Goal: Transaction & Acquisition: Obtain resource

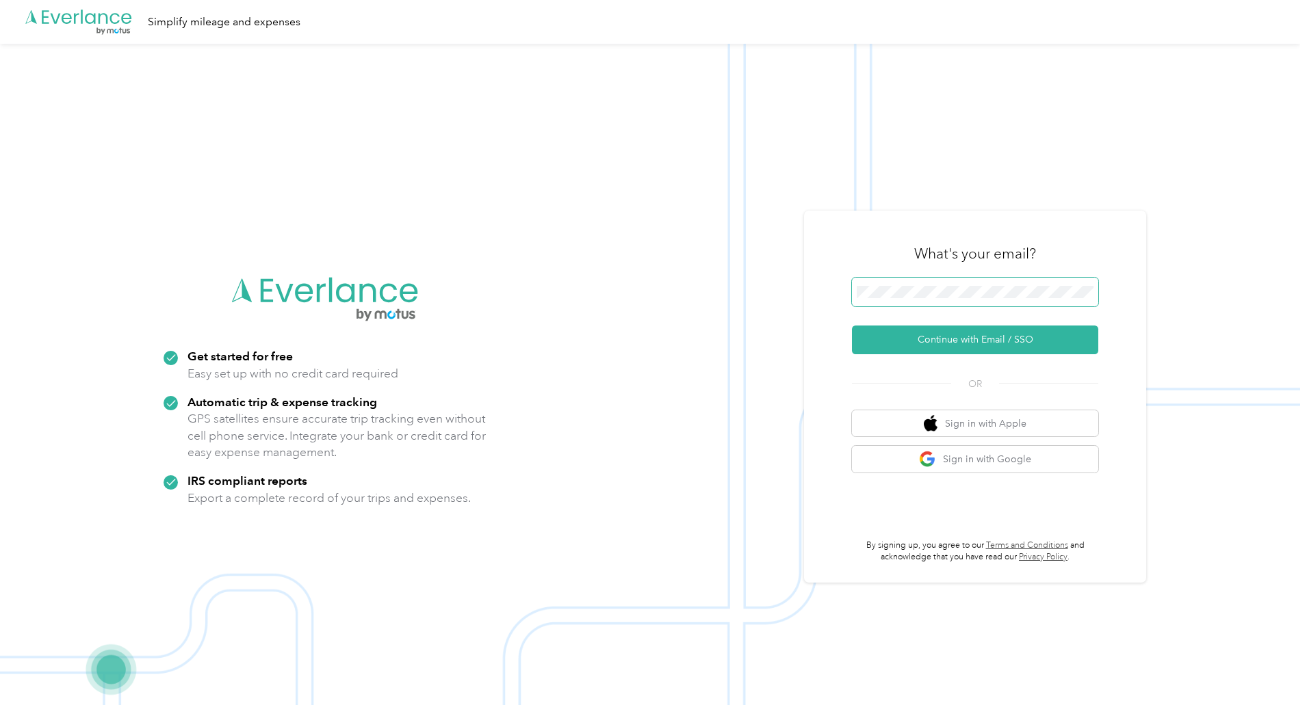
click at [910, 284] on span at bounding box center [975, 292] width 246 height 29
click at [852, 326] on button "Continue with Email / SSO" at bounding box center [975, 340] width 246 height 29
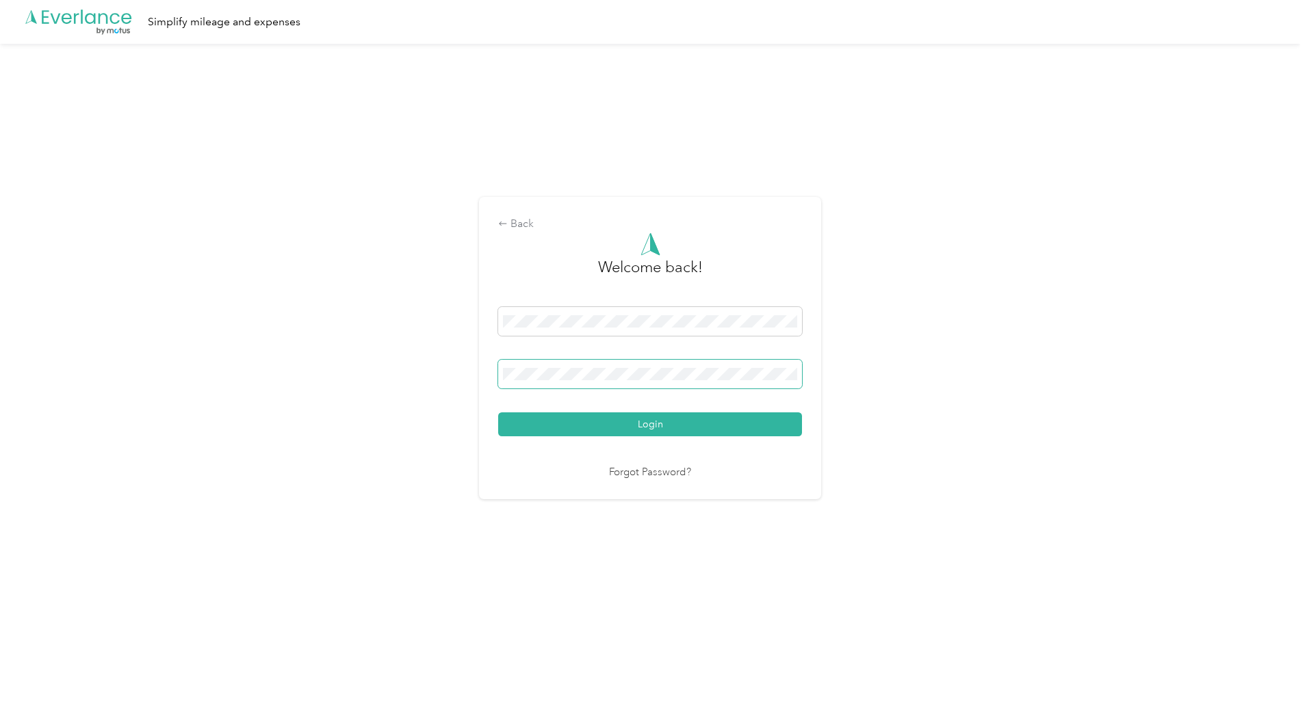
click at [498, 412] on button "Login" at bounding box center [650, 424] width 304 height 24
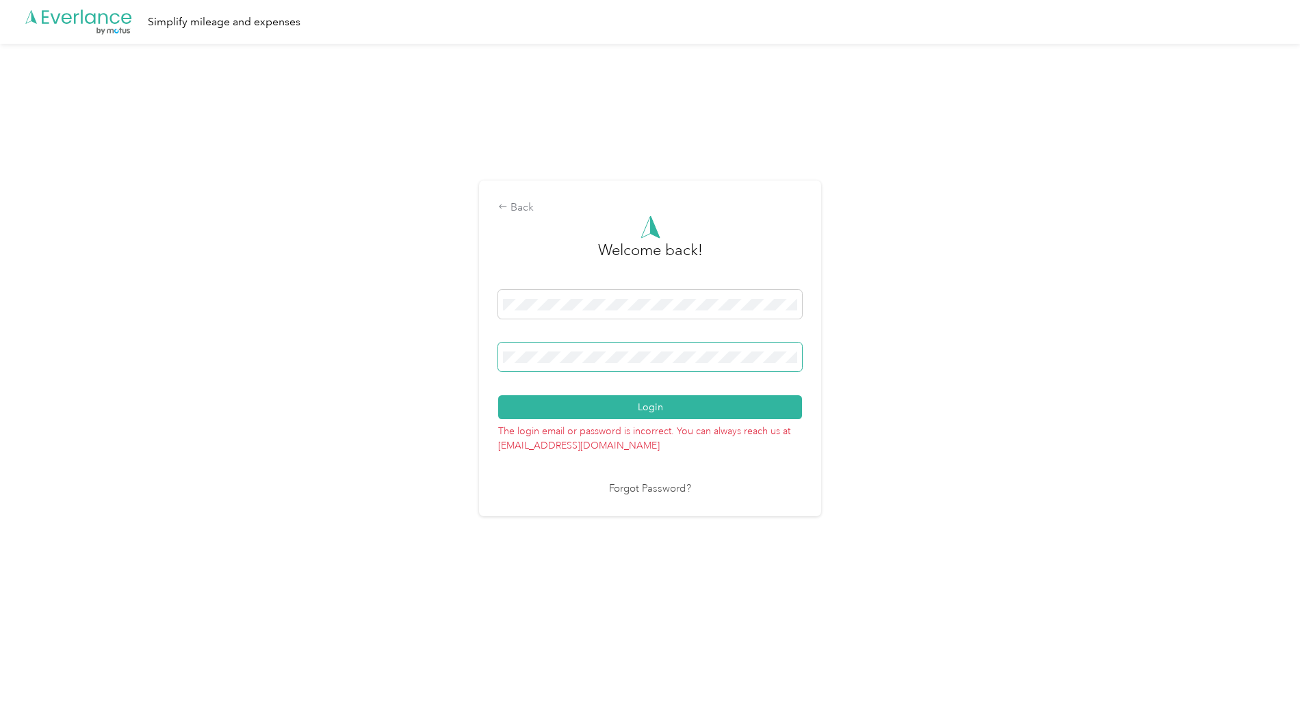
click at [696, 369] on span at bounding box center [650, 357] width 304 height 29
click at [674, 350] on span at bounding box center [650, 357] width 304 height 29
click at [498, 395] on button "Login" at bounding box center [650, 407] width 304 height 24
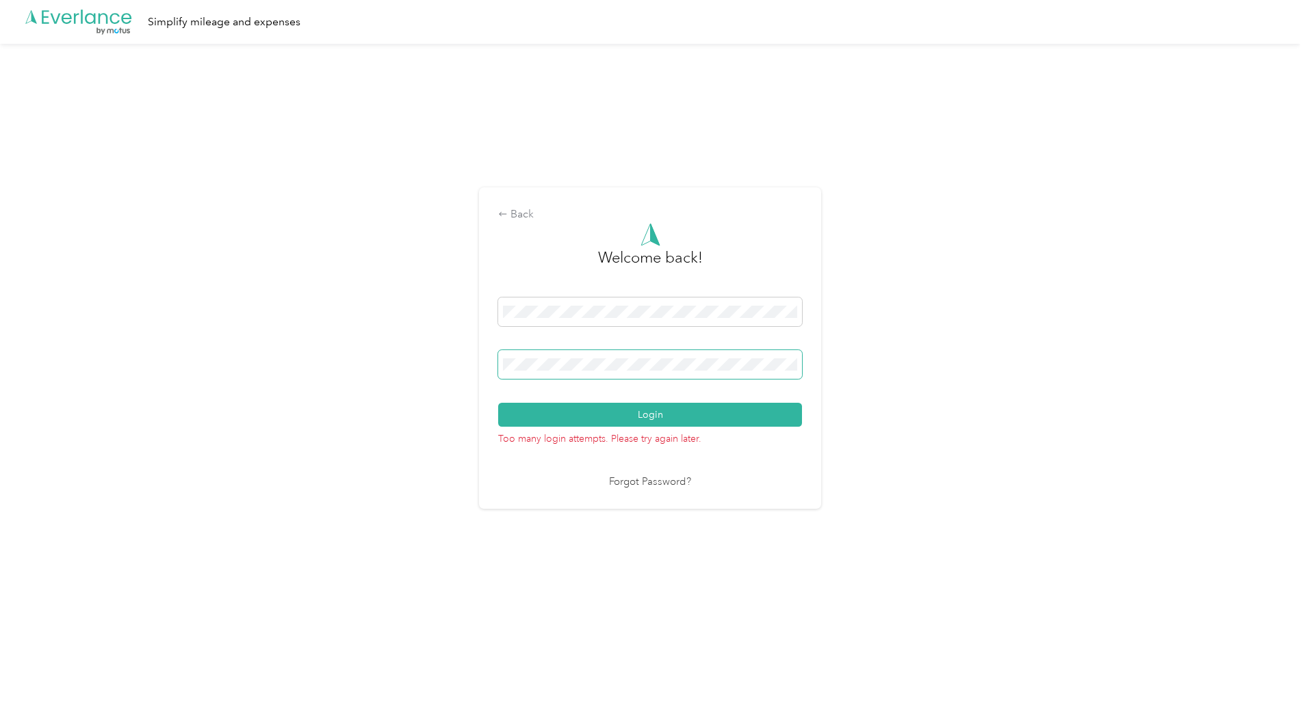
click at [498, 403] on button "Login" at bounding box center [650, 415] width 304 height 24
click at [648, 371] on span at bounding box center [650, 364] width 304 height 29
click at [702, 417] on button "Login" at bounding box center [650, 415] width 304 height 24
click at [498, 403] on button "Login" at bounding box center [650, 415] width 304 height 24
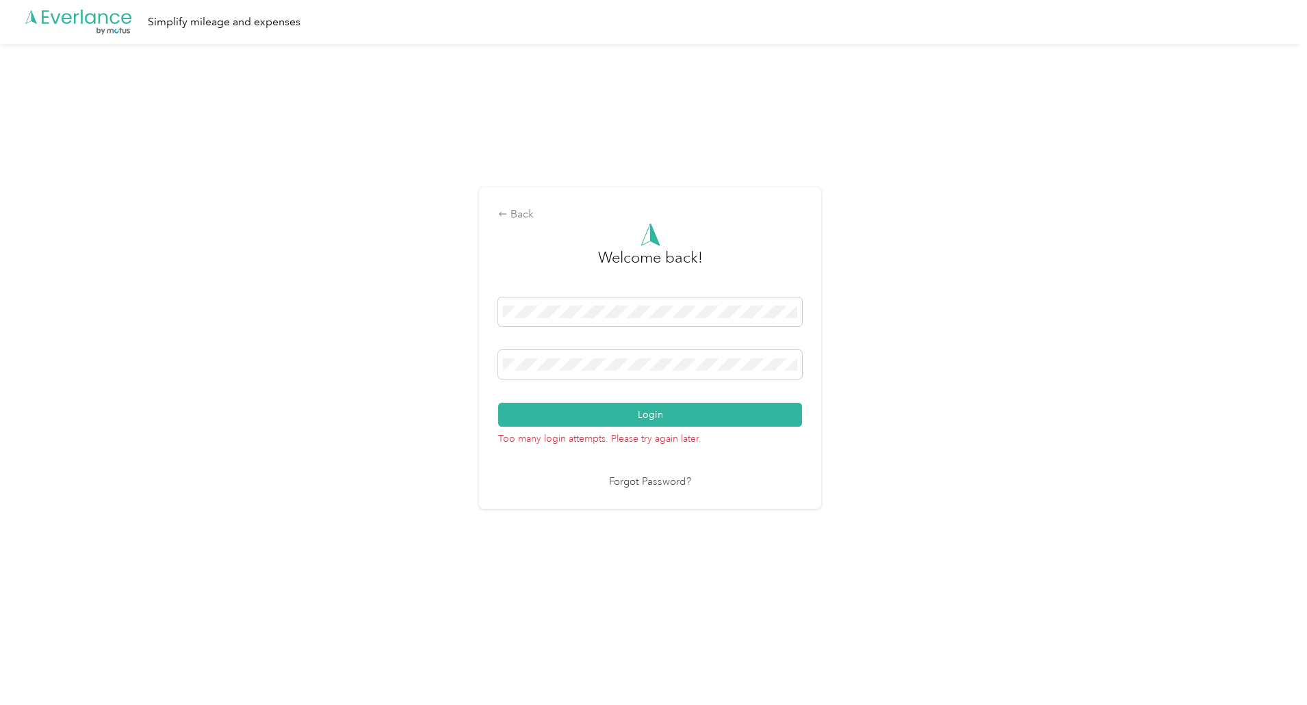
click at [665, 473] on div "Welcome back! Login Too many login attempts. Please try again later. Forgot Pas…" at bounding box center [650, 356] width 304 height 267
click at [658, 501] on div "Back Welcome back! Login Too many login attempts. Please try again later. Forgo…" at bounding box center [650, 348] width 342 height 322
click at [661, 480] on link "Forgot Password?" at bounding box center [650, 483] width 82 height 16
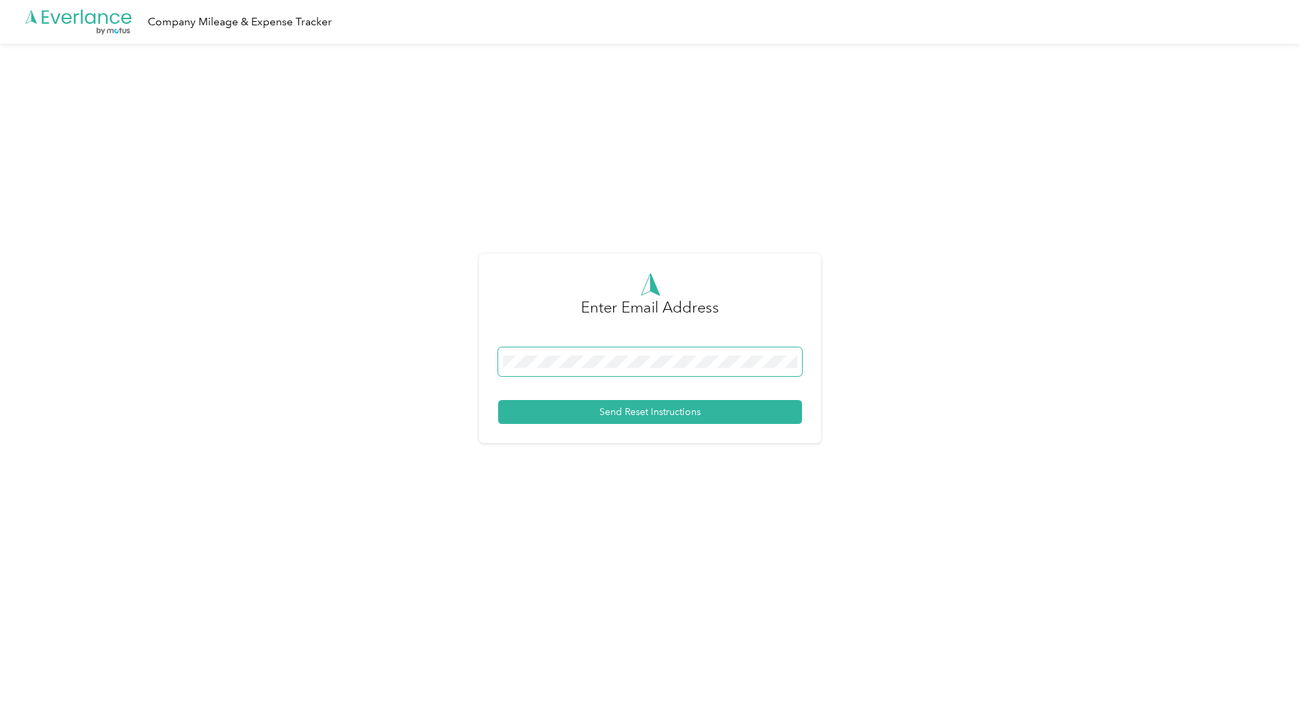
click at [498, 400] on button "Send Reset Instructions" at bounding box center [650, 412] width 304 height 24
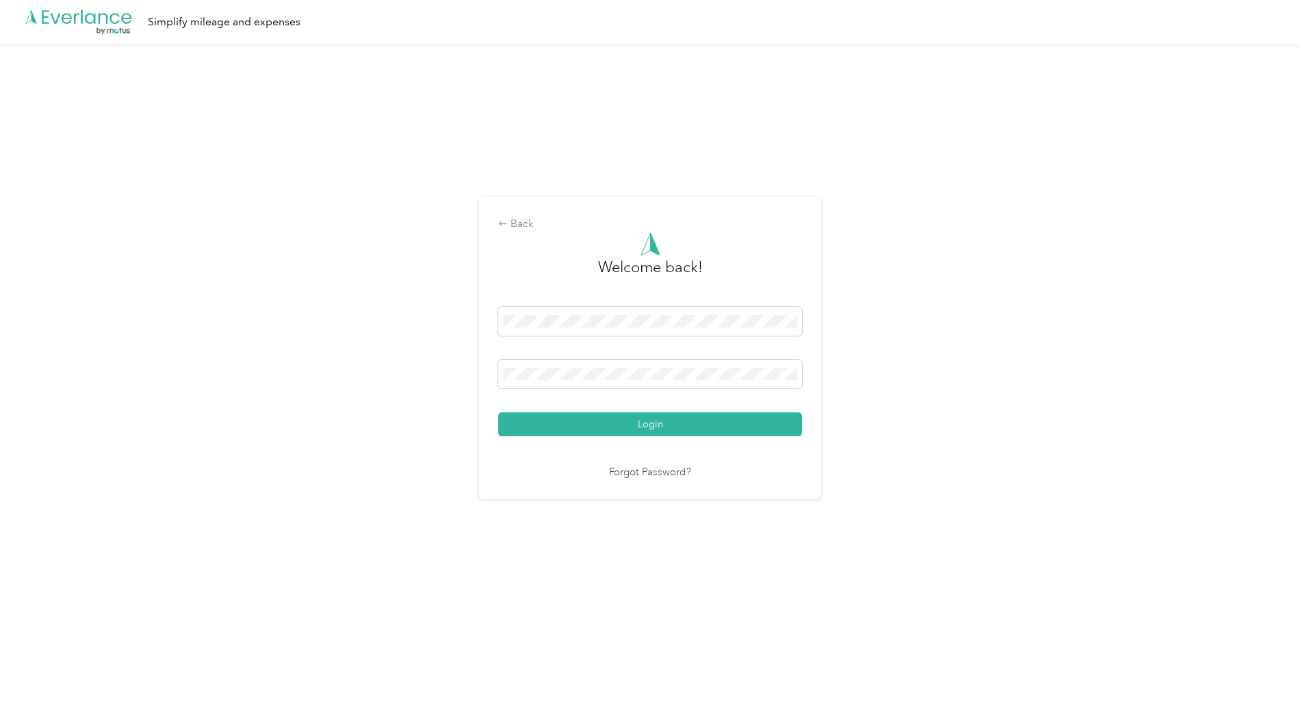
click at [441, 432] on div "Back Welcome back! Login Forgot Password?" at bounding box center [650, 354] width 1300 height 620
click at [655, 468] on link "Forgot Password?" at bounding box center [650, 473] width 82 height 16
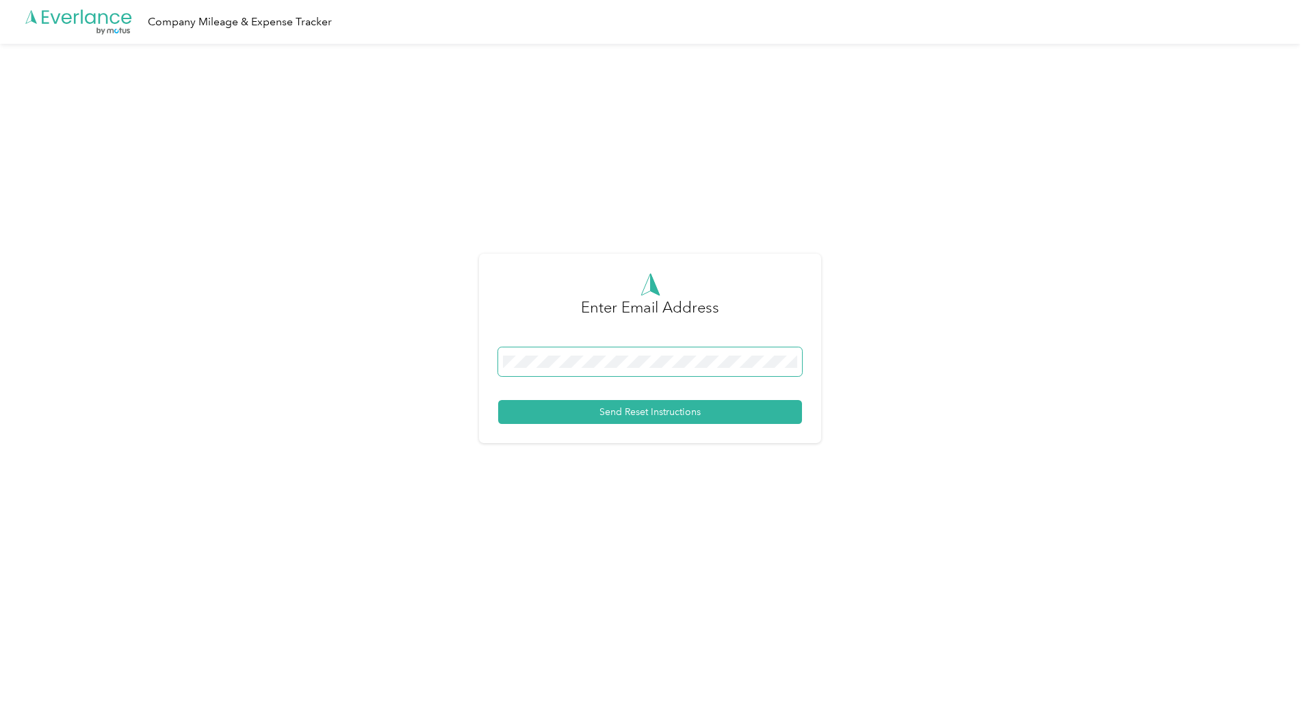
click at [670, 354] on span at bounding box center [650, 362] width 304 height 29
click at [679, 417] on button "Send Reset Instructions" at bounding box center [650, 412] width 304 height 24
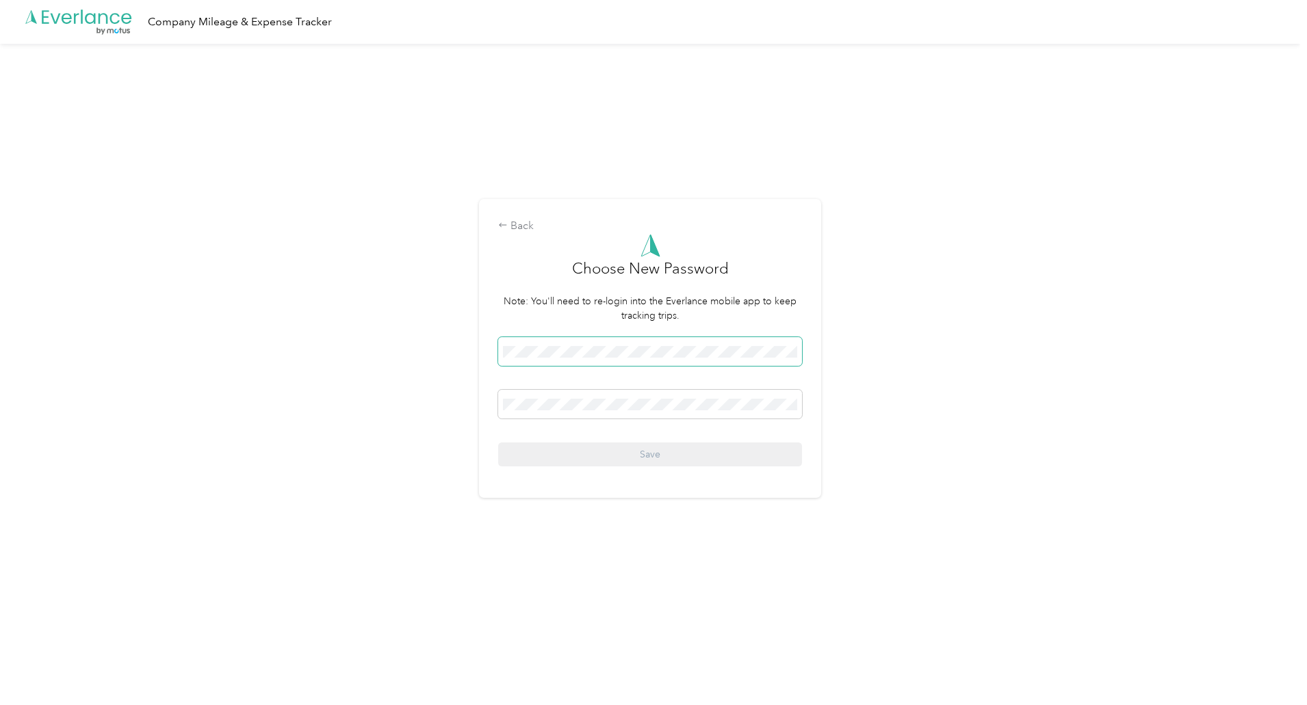
click at [670, 363] on span at bounding box center [650, 351] width 304 height 29
click at [498, 443] on button "Save" at bounding box center [650, 455] width 304 height 24
click at [662, 462] on div "Save" at bounding box center [650, 401] width 304 height 129
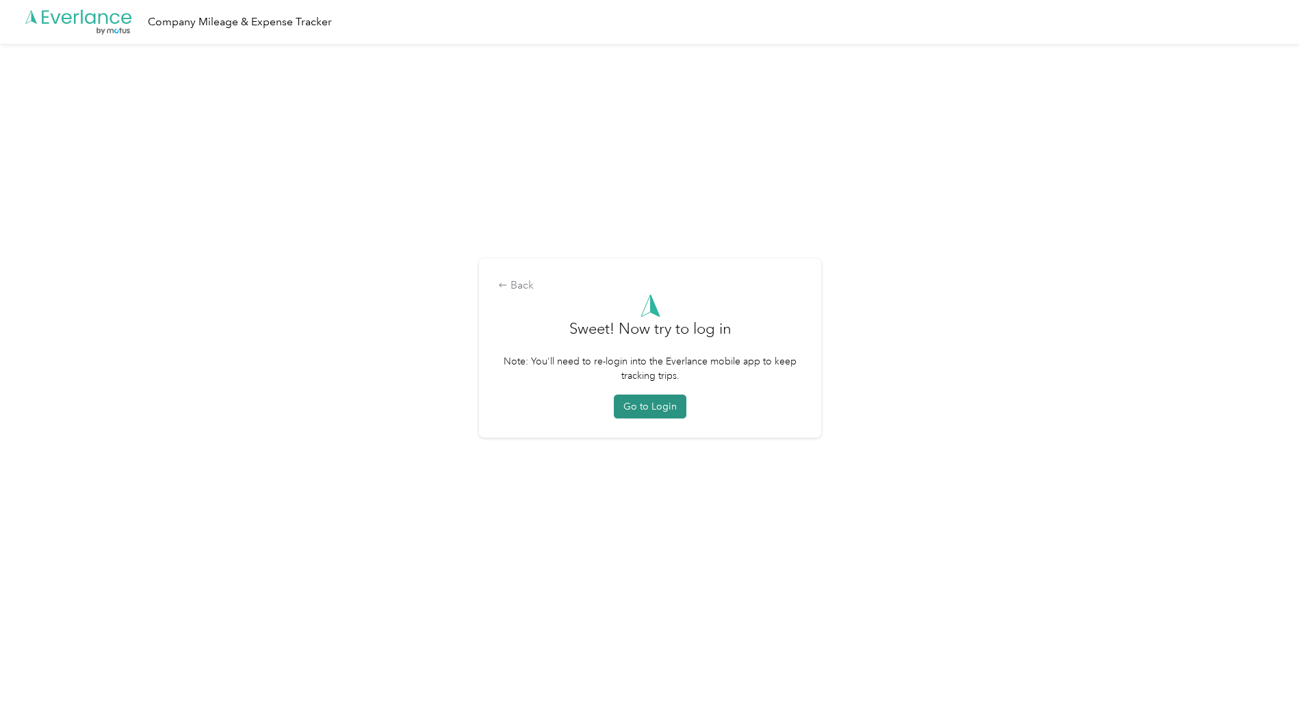
click at [662, 408] on button "Go to Login" at bounding box center [650, 407] width 73 height 24
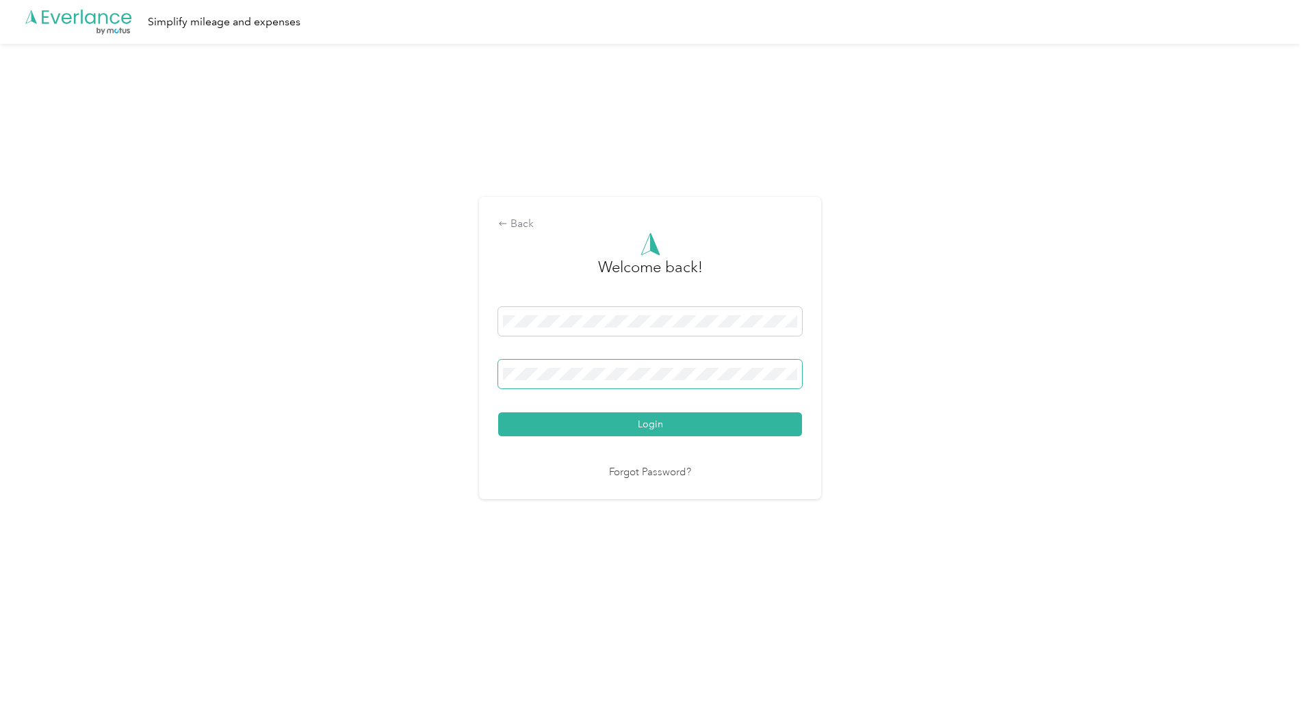
click at [498, 412] on button "Login" at bounding box center [650, 424] width 304 height 24
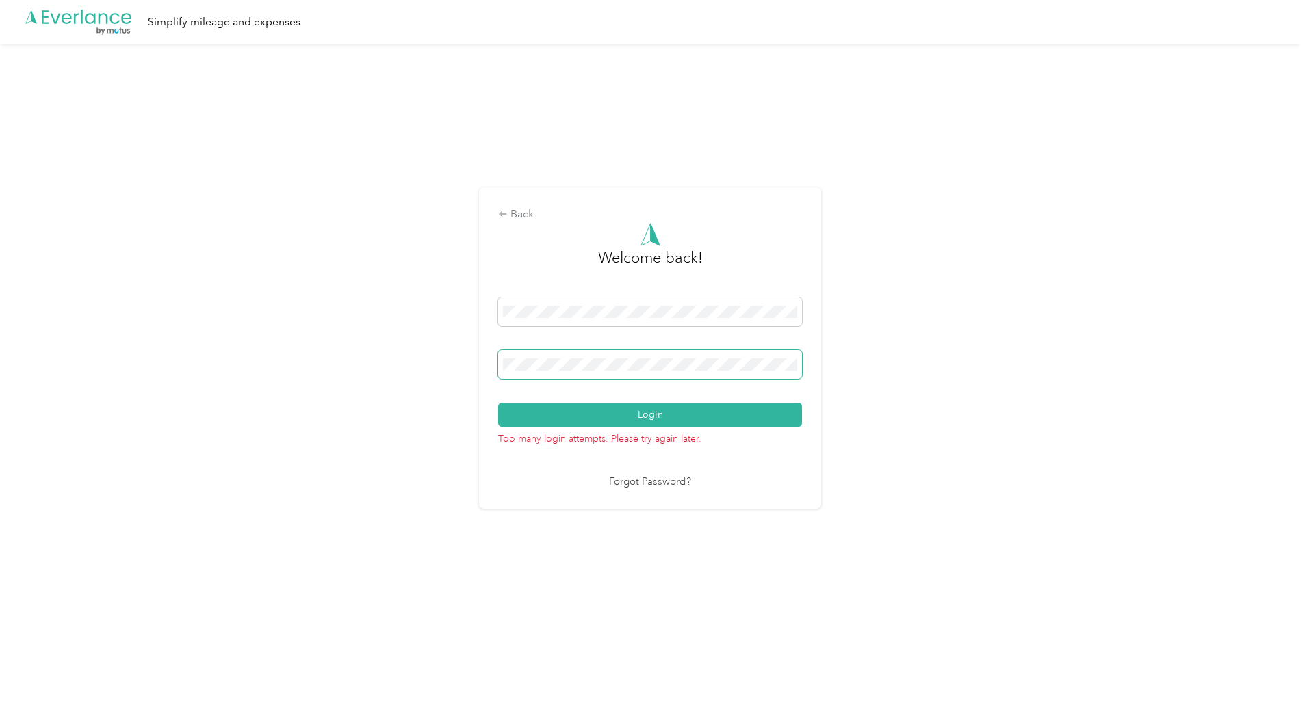
click at [498, 403] on button "Login" at bounding box center [650, 415] width 304 height 24
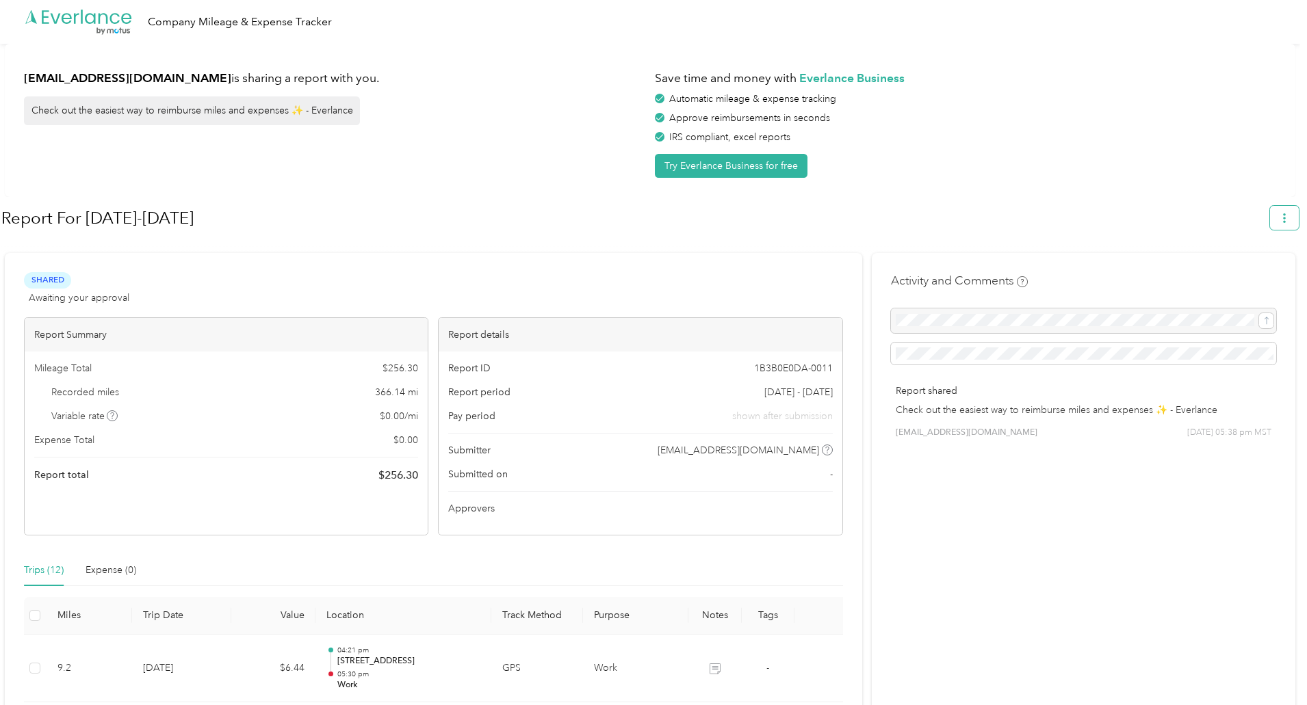
click at [1292, 224] on button "button" at bounding box center [1284, 218] width 29 height 24
click at [1247, 276] on span "Download" at bounding box center [1251, 283] width 45 height 14
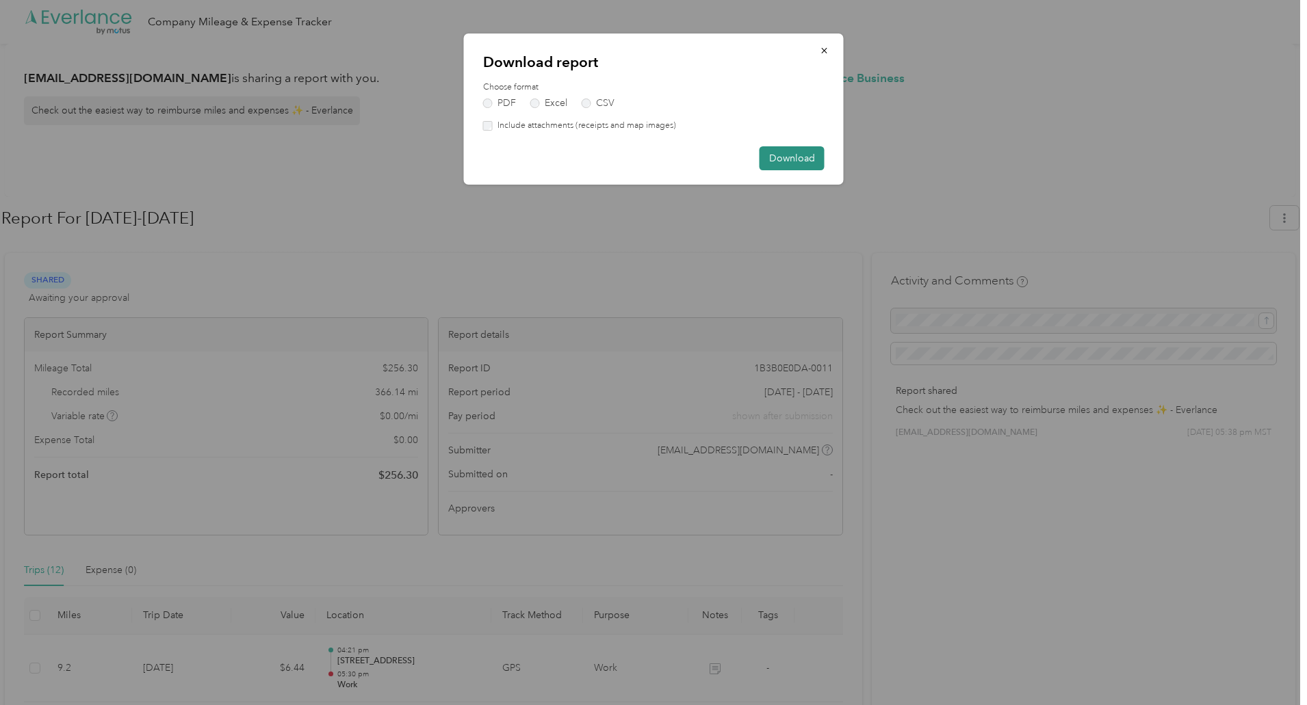
click at [815, 161] on button "Download" at bounding box center [791, 158] width 65 height 24
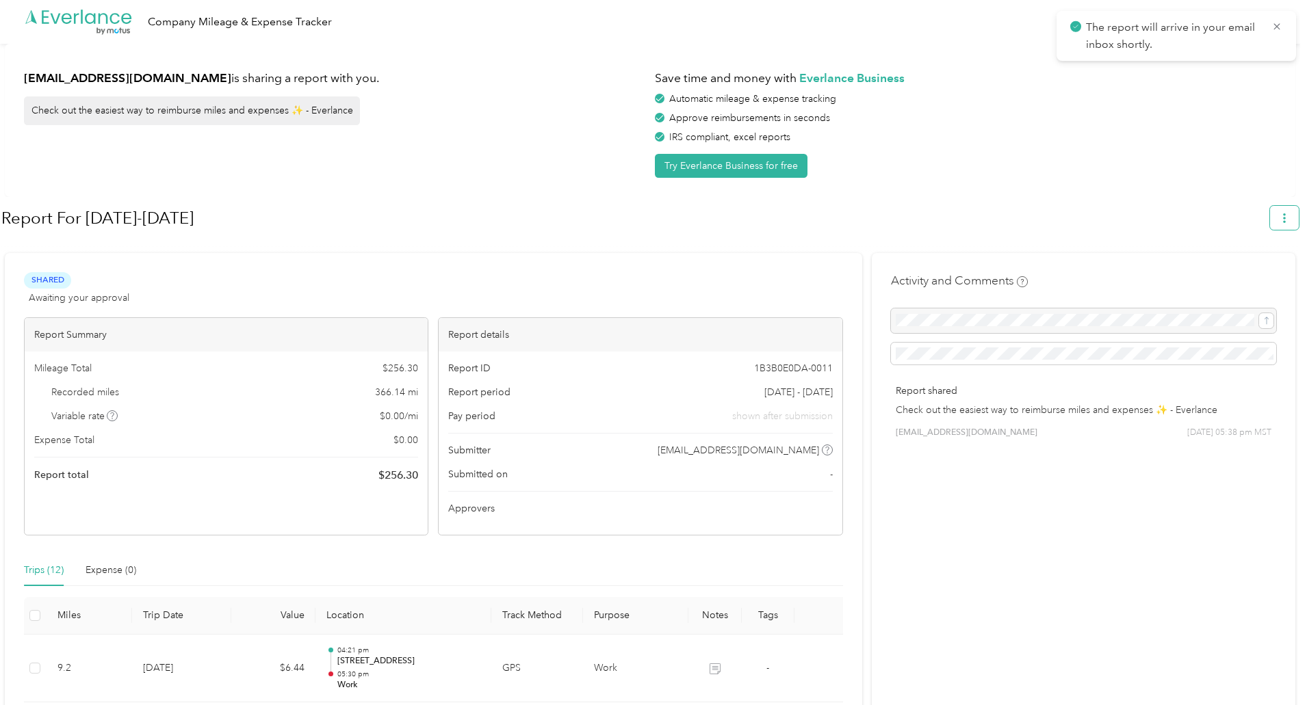
click at [1296, 214] on button "button" at bounding box center [1284, 218] width 29 height 24
click at [1253, 276] on span "Download" at bounding box center [1251, 283] width 45 height 14
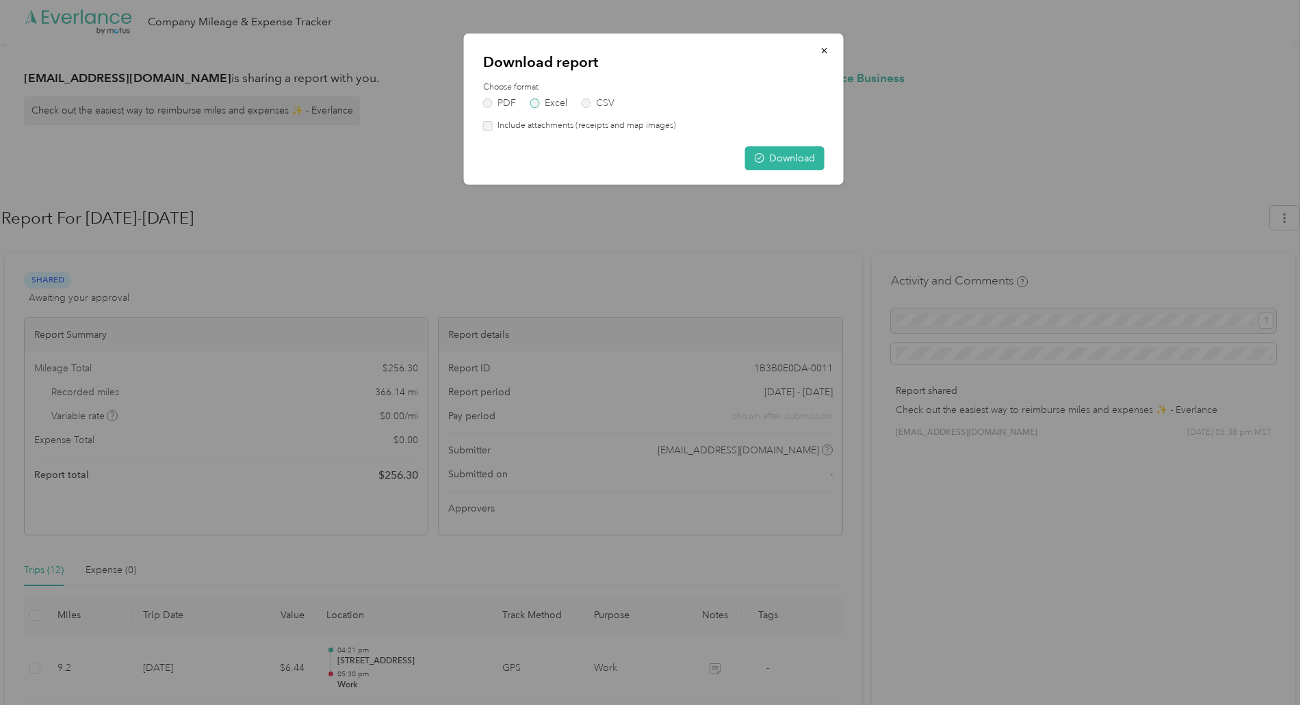
click at [560, 102] on label "Excel" at bounding box center [548, 104] width 37 height 10
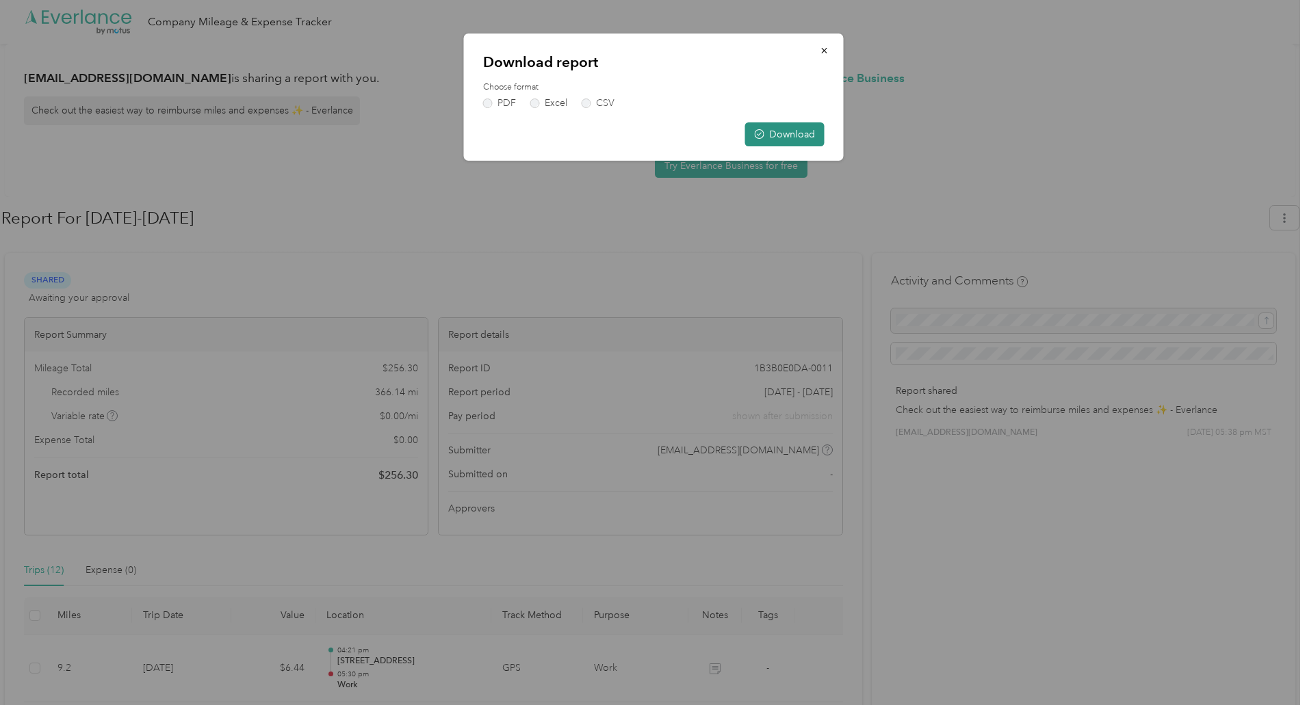
click at [809, 137] on button "Download" at bounding box center [784, 134] width 79 height 24
